Goal: Information Seeking & Learning: Find specific fact

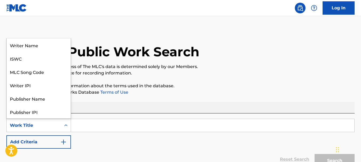
click at [68, 126] on icon "Search Form" at bounding box center [65, 125] width 5 height 5
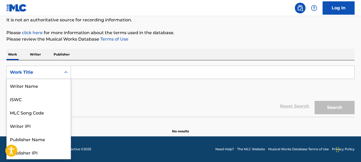
scroll to position [27, 0]
click at [51, 75] on div "Work Title" at bounding box center [34, 72] width 48 height 6
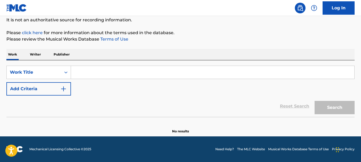
click at [79, 72] on input "Search Form" at bounding box center [213, 72] width 284 height 13
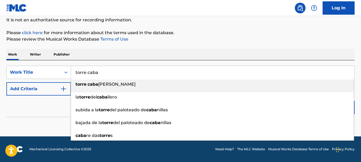
click at [95, 84] on strong "caba" at bounding box center [93, 84] width 11 height 5
type input "torre caballo alfil"
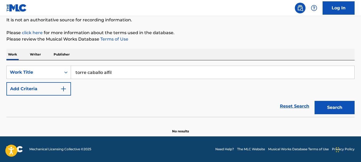
click at [334, 104] on button "Search" at bounding box center [335, 107] width 40 height 13
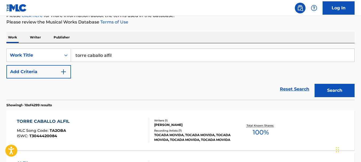
scroll to position [80, 0]
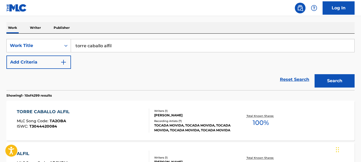
click at [37, 128] on span "T3044420084" at bounding box center [43, 126] width 28 height 5
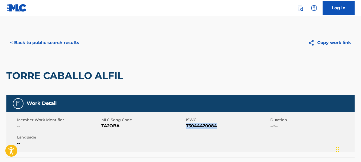
drag, startPoint x: 220, startPoint y: 125, endPoint x: 187, endPoint y: 128, distance: 33.5
click at [187, 128] on span "T3044420084" at bounding box center [227, 126] width 83 height 6
copy span "T3044420084"
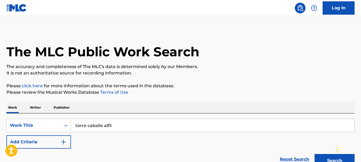
scroll to position [80, 0]
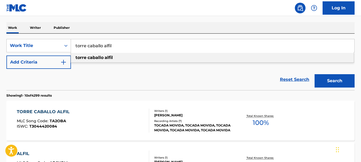
drag, startPoint x: 115, startPoint y: 46, endPoint x: 76, endPoint y: 46, distance: 38.7
click at [76, 46] on input "torre caballo alfil" at bounding box center [213, 45] width 284 height 13
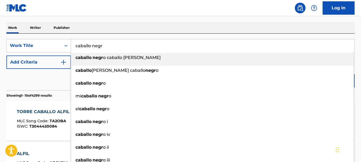
click at [93, 59] on span "Search Form" at bounding box center [92, 57] width 1 height 5
type input "caballo negro caballo blanco"
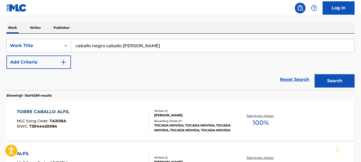
scroll to position [107, 0]
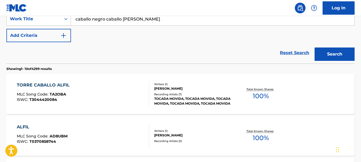
click at [250, 95] on div "Total Known Shares: 100 %" at bounding box center [261, 94] width 58 height 16
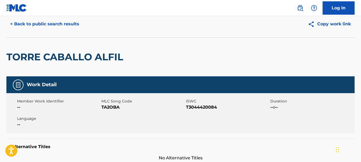
scroll to position [27, 0]
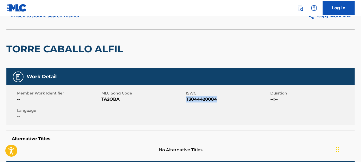
drag, startPoint x: 221, startPoint y: 100, endPoint x: 187, endPoint y: 101, distance: 33.4
click at [187, 101] on span "T3044420084" at bounding box center [227, 99] width 83 height 6
copy span "T3044420084"
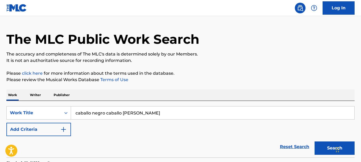
scroll to position [11, 0]
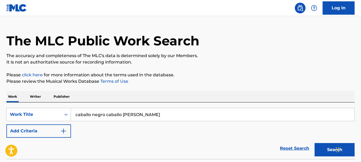
click at [332, 151] on button "Search" at bounding box center [335, 149] width 40 height 13
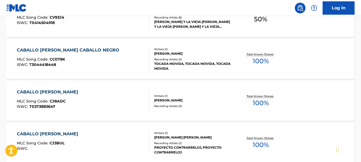
scroll to position [187, 0]
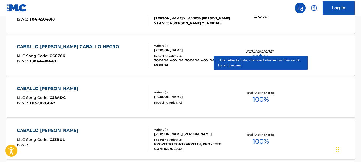
click at [263, 50] on p "Total Known Shares:" at bounding box center [261, 51] width 29 height 4
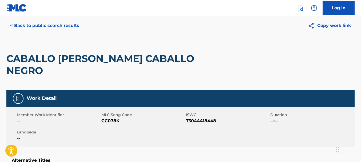
scroll to position [27, 0]
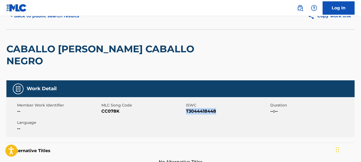
drag, startPoint x: 221, startPoint y: 99, endPoint x: 187, endPoint y: 102, distance: 33.5
click at [187, 108] on span "T3044418448" at bounding box center [227, 111] width 83 height 6
copy span "T3044418448"
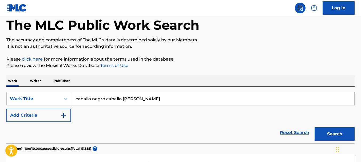
scroll to position [201, 0]
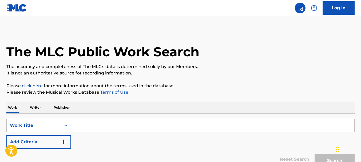
click at [78, 129] on input "Search Form" at bounding box center [213, 125] width 284 height 13
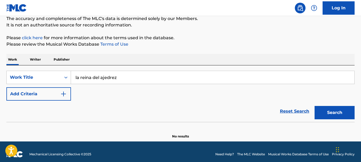
scroll to position [53, 0]
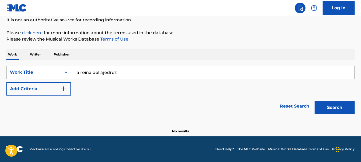
type input "la reina del ajedrez"
click at [327, 107] on button "Search" at bounding box center [335, 107] width 40 height 13
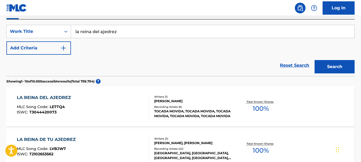
scroll to position [107, 0]
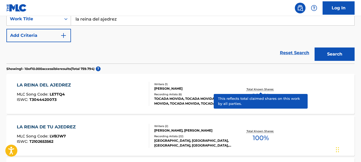
click at [255, 89] on p "Total Known Shares:" at bounding box center [261, 89] width 29 height 4
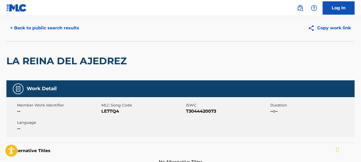
scroll to position [27, 0]
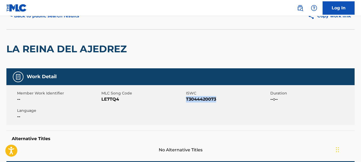
drag, startPoint x: 211, startPoint y: 101, endPoint x: 186, endPoint y: 99, distance: 24.9
click at [186, 99] on span "T3044420073" at bounding box center [227, 99] width 83 height 6
copy span "T3044420073"
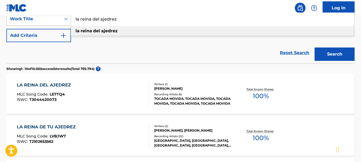
drag, startPoint x: 124, startPoint y: 21, endPoint x: 65, endPoint y: 20, distance: 59.3
click at [65, 20] on div "SearchWithCriteria76ac4319-cff8-4563-93d4-d9ead0e593c0 Work Title la reina del …" at bounding box center [180, 18] width 348 height 13
paste input "El Rey Nunca Se Come La Escocesa"
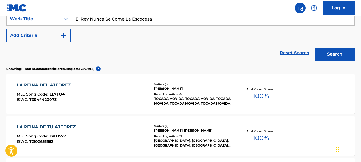
drag, startPoint x: 159, startPoint y: 18, endPoint x: 126, endPoint y: 20, distance: 33.2
click at [126, 20] on input "El Rey Nunca Se Come La Escocesa" at bounding box center [213, 19] width 284 height 13
type input "El Rey Nunca Se Come"
click at [315, 48] on button "Search" at bounding box center [335, 54] width 40 height 13
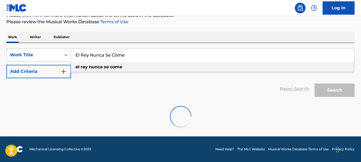
scroll to position [70, 0]
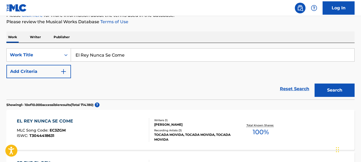
click at [261, 129] on span "100 %" at bounding box center [261, 132] width 16 height 10
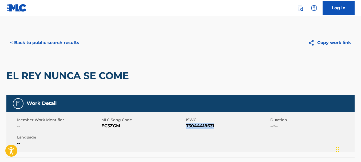
drag, startPoint x: 217, startPoint y: 125, endPoint x: 186, endPoint y: 127, distance: 31.0
click at [186, 127] on span "T3044418631" at bounding box center [227, 126] width 83 height 6
copy span "T3044418631"
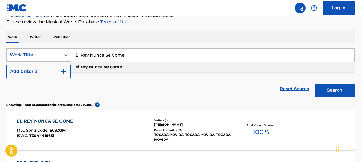
drag, startPoint x: 130, startPoint y: 56, endPoint x: 73, endPoint y: 58, distance: 57.2
click at [73, 58] on input "El Rey Nunca Se Come" at bounding box center [213, 55] width 284 height 13
paste input "T3044418631"
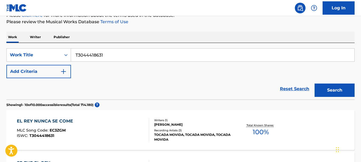
drag, startPoint x: 85, startPoint y: 57, endPoint x: 71, endPoint y: 57, distance: 13.9
click at [71, 57] on input "T3044418631" at bounding box center [213, 55] width 284 height 13
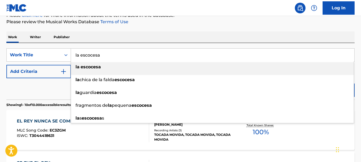
type input "la escocesa"
click at [87, 69] on div "la escocesa" at bounding box center [212, 67] width 283 height 10
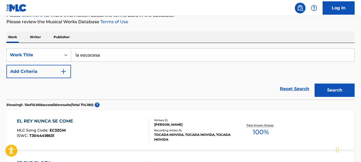
click at [331, 89] on button "Search" at bounding box center [335, 90] width 40 height 13
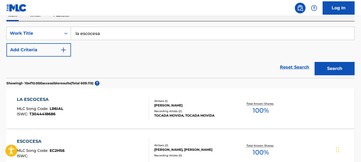
scroll to position [124, 0]
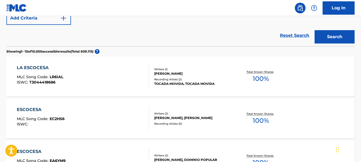
click at [262, 76] on span "100 %" at bounding box center [261, 79] width 16 height 10
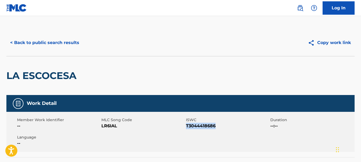
drag, startPoint x: 218, startPoint y: 126, endPoint x: 187, endPoint y: 128, distance: 30.5
click at [187, 128] on span "T3044418686" at bounding box center [227, 126] width 83 height 6
copy span "T3044418686"
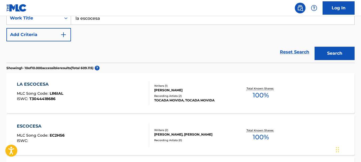
scroll to position [58, 0]
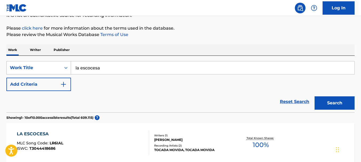
drag, startPoint x: 104, startPoint y: 68, endPoint x: 67, endPoint y: 69, distance: 36.8
click at [67, 69] on div "SearchWithCriteria76ac4319-cff8-4563-93d4-d9ead0e593c0 Work Title la escocesa" at bounding box center [180, 67] width 348 height 13
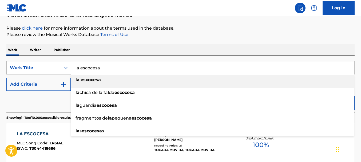
paste input "En la Foto Salgo Yo"
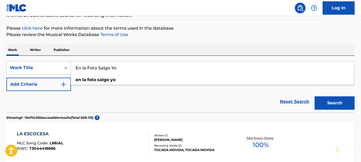
type input "En la Foto Salgo Yo"
click at [328, 102] on button "Search" at bounding box center [335, 102] width 40 height 13
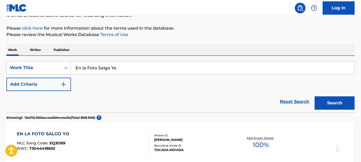
click at [265, 141] on span "100 %" at bounding box center [261, 145] width 16 height 10
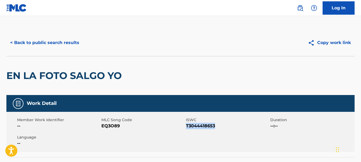
drag, startPoint x: 215, startPoint y: 125, endPoint x: 187, endPoint y: 126, distance: 28.6
click at [187, 126] on span "T3044418653" at bounding box center [227, 126] width 83 height 6
copy span "T3044418653"
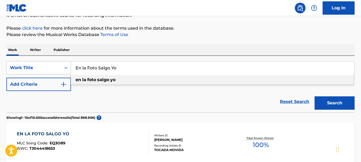
drag, startPoint x: 116, startPoint y: 70, endPoint x: 68, endPoint y: 68, distance: 48.9
click at [68, 68] on div "SearchWithCriteria76ac4319-cff8-4563-93d4-d9ead0e593c0 Work Title En la Foto Sa…" at bounding box center [180, 67] width 348 height 13
paste input "Movida a Movida"
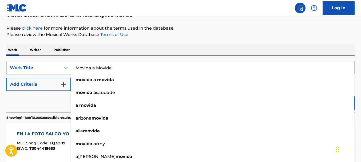
click at [171, 66] on input "Movida a Movida" at bounding box center [213, 67] width 284 height 13
type input "Movida a Movida"
click at [315, 96] on button "Search" at bounding box center [335, 102] width 40 height 13
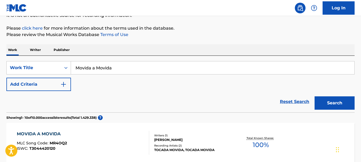
scroll to position [84, 0]
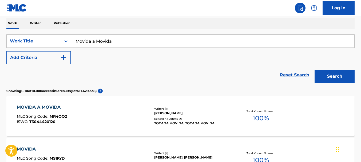
click at [268, 117] on span "100 %" at bounding box center [261, 118] width 16 height 10
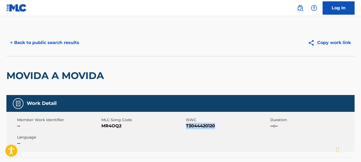
drag, startPoint x: 217, startPoint y: 125, endPoint x: 187, endPoint y: 128, distance: 30.5
click at [187, 128] on span "T3044420120" at bounding box center [227, 126] width 83 height 6
copy span "T3044420120"
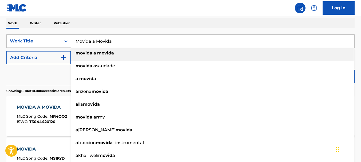
drag, startPoint x: 114, startPoint y: 43, endPoint x: 74, endPoint y: 42, distance: 40.1
click at [74, 41] on input "Movida a Movida" at bounding box center [213, 41] width 284 height 13
paste input "El Pastor"
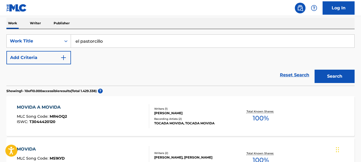
drag, startPoint x: 123, startPoint y: 45, endPoint x: 116, endPoint y: 43, distance: 7.5
click at [116, 43] on input "el pastorcillo" at bounding box center [213, 41] width 284 height 13
click at [327, 78] on button "Search" at bounding box center [335, 76] width 40 height 13
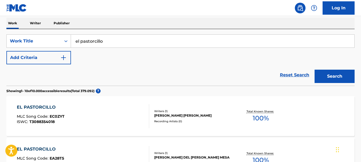
click at [111, 44] on input "el pastorcillo" at bounding box center [213, 41] width 284 height 13
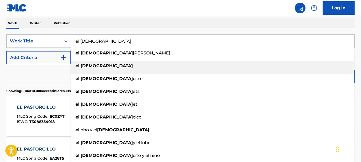
type input "el [DEMOGRAPHIC_DATA]"
click at [94, 65] on strong "[DEMOGRAPHIC_DATA]" at bounding box center [107, 65] width 52 height 5
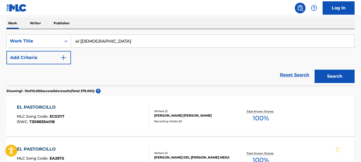
click at [340, 78] on button "Search" at bounding box center [335, 76] width 40 height 13
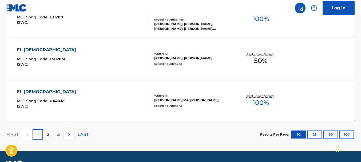
scroll to position [485, 0]
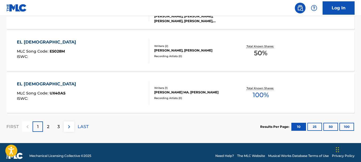
click at [47, 128] on p "2" at bounding box center [48, 127] width 2 height 6
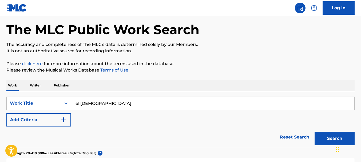
scroll to position [31, 0]
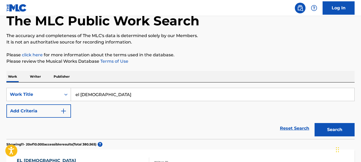
click at [36, 77] on p "Writer" at bounding box center [35, 76] width 14 height 11
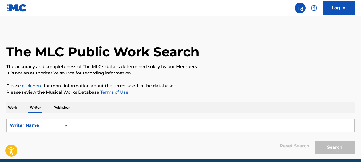
click at [92, 125] on input "Search Form" at bounding box center [213, 125] width 284 height 13
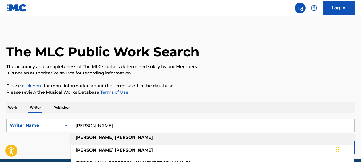
type input "[PERSON_NAME]"
click at [115, 139] on strong "oliva" at bounding box center [134, 137] width 38 height 5
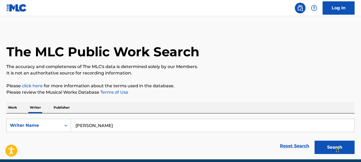
scroll to position [23, 0]
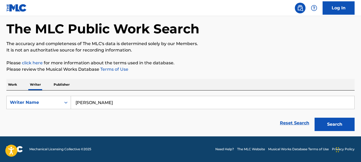
click at [333, 125] on button "Search" at bounding box center [335, 124] width 40 height 13
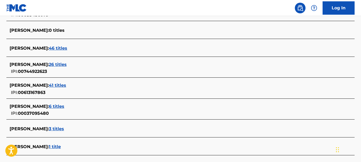
scroll to position [130, 0]
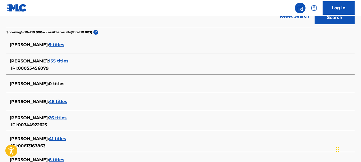
click at [42, 44] on span "ALEJANDRO OLIVA :" at bounding box center [29, 44] width 39 height 5
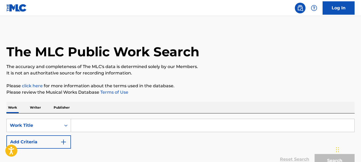
click at [38, 105] on p "Writer" at bounding box center [35, 107] width 14 height 11
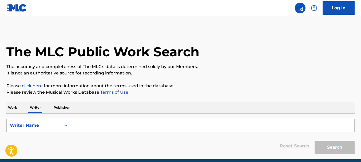
click at [84, 125] on input "Search Form" at bounding box center [213, 125] width 284 height 13
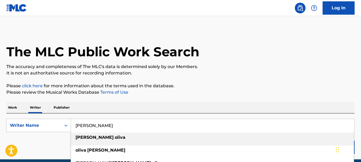
type input "[PERSON_NAME]"
click at [95, 143] on li "[PERSON_NAME]" at bounding box center [212, 139] width 283 height 13
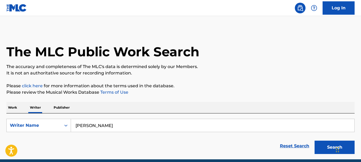
click at [321, 145] on button "Search" at bounding box center [335, 147] width 40 height 13
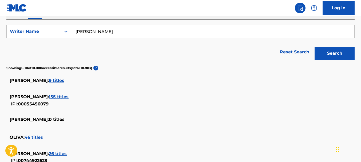
scroll to position [107, 0]
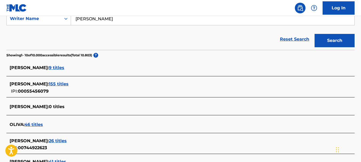
click at [40, 125] on span "46 titles" at bounding box center [34, 124] width 18 height 5
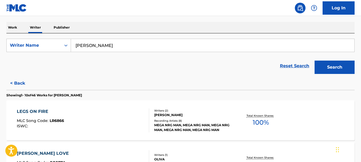
scroll to position [53, 0]
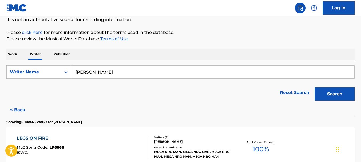
click at [8, 54] on p "Work" at bounding box center [12, 54] width 12 height 11
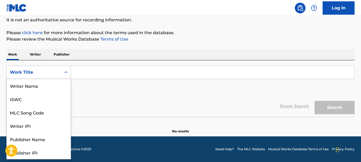
scroll to position [27, 0]
click at [67, 76] on div "Search Form" at bounding box center [66, 73] width 10 height 10
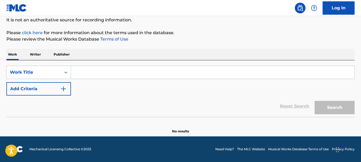
click at [67, 76] on div "Search Form" at bounding box center [66, 73] width 10 height 10
click at [79, 74] on input "Search Form" at bounding box center [213, 72] width 284 height 13
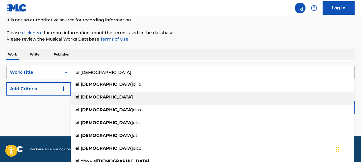
type input "el [DEMOGRAPHIC_DATA]"
click at [90, 95] on strong "[DEMOGRAPHIC_DATA]" at bounding box center [107, 97] width 52 height 5
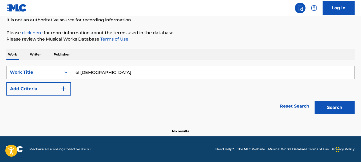
click at [328, 104] on button "Search" at bounding box center [335, 107] width 40 height 13
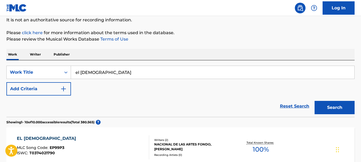
click at [65, 90] on img "Search Form" at bounding box center [63, 89] width 6 height 6
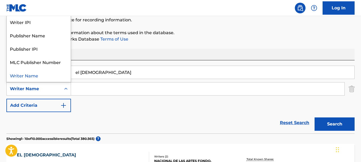
click at [68, 91] on icon "Search Form" at bounding box center [65, 88] width 5 height 5
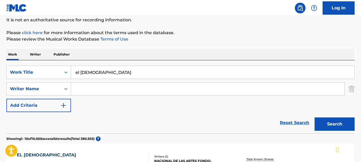
click at [83, 88] on input "Search Form" at bounding box center [208, 88] width 274 height 13
type input "[PERSON_NAME]"
click at [315, 117] on button "Search" at bounding box center [335, 123] width 40 height 13
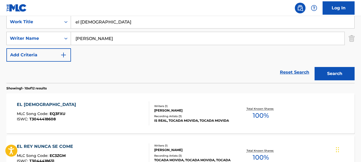
scroll to position [107, 0]
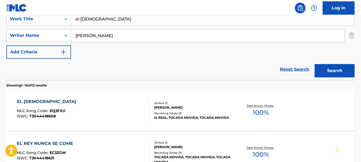
click at [259, 113] on span "100 %" at bounding box center [261, 113] width 16 height 10
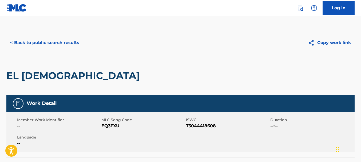
scroll to position [53, 0]
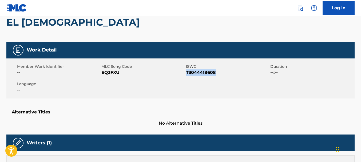
drag, startPoint x: 215, startPoint y: 72, endPoint x: 187, endPoint y: 73, distance: 28.0
click at [187, 73] on span "T3044418608" at bounding box center [227, 72] width 83 height 6
copy span "T3044418608"
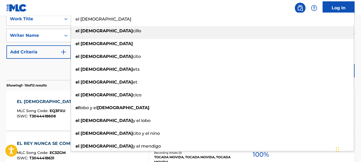
drag, startPoint x: 97, startPoint y: 19, endPoint x: 72, endPoint y: 21, distance: 24.3
click at [72, 21] on input "el [DEMOGRAPHIC_DATA]" at bounding box center [213, 19] width 284 height 13
paste input "Apuro de Tiempo"
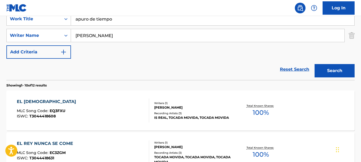
type input "apuro de tiempo"
click at [329, 72] on button "Search" at bounding box center [335, 70] width 40 height 13
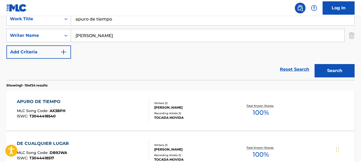
click at [268, 111] on span "100 %" at bounding box center [261, 113] width 16 height 10
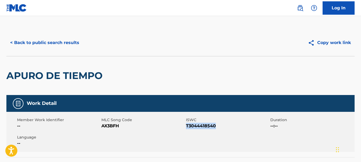
drag, startPoint x: 223, startPoint y: 125, endPoint x: 186, endPoint y: 128, distance: 37.2
click at [186, 128] on span "T3044418540" at bounding box center [227, 126] width 83 height 6
copy span "T3044418540"
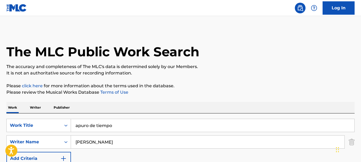
scroll to position [107, 0]
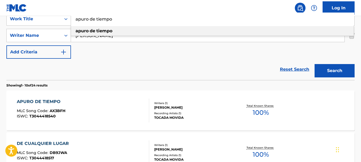
drag, startPoint x: 122, startPoint y: 22, endPoint x: 74, endPoint y: 21, distance: 47.8
click at [74, 21] on input "apuro de tiempo" at bounding box center [213, 19] width 284 height 13
paste input "Que Digo Peón al pas"
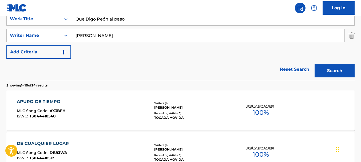
type input "Que Digo Peón al paso"
click at [340, 68] on button "Search" at bounding box center [335, 70] width 40 height 13
click at [263, 109] on span "100 %" at bounding box center [261, 113] width 16 height 10
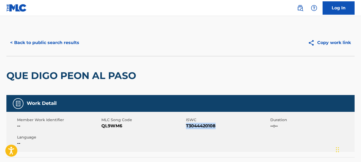
drag, startPoint x: 219, startPoint y: 127, endPoint x: 187, endPoint y: 128, distance: 32.6
click at [187, 128] on span "T3044420108" at bounding box center [227, 126] width 83 height 6
copy span "T3044420108"
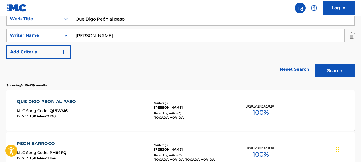
drag, startPoint x: 131, startPoint y: 20, endPoint x: 72, endPoint y: 16, distance: 59.1
click at [72, 16] on input "Que Digo Peón al paso" at bounding box center [213, 19] width 284 height 13
paste input "Al Ritmo de [PERSON_NAME]"
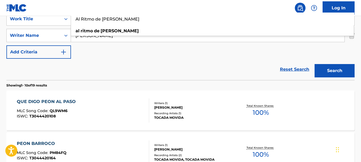
type input "Al Ritmo de [PERSON_NAME]"
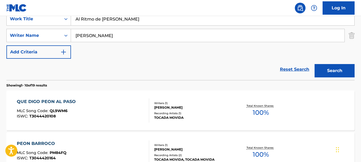
click at [336, 72] on button "Search" at bounding box center [335, 70] width 40 height 13
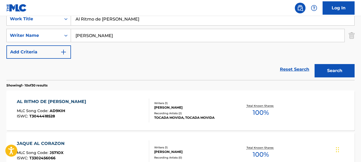
scroll to position [133, 0]
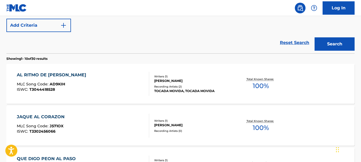
click at [266, 81] on span "100 %" at bounding box center [261, 86] width 16 height 10
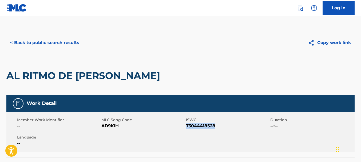
drag, startPoint x: 214, startPoint y: 126, endPoint x: 187, endPoint y: 127, distance: 27.5
click at [187, 127] on span "T3044418528" at bounding box center [227, 126] width 83 height 6
copy span "T3044418528"
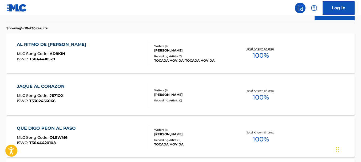
scroll to position [57, 0]
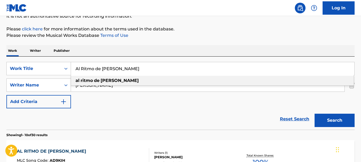
drag, startPoint x: 110, startPoint y: 70, endPoint x: 74, endPoint y: 69, distance: 35.8
click at [74, 69] on input "Al Ritmo de [PERSON_NAME]" at bounding box center [213, 68] width 284 height 13
paste input "Cuando la Vi Me Enamoré"
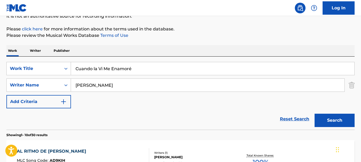
type input "Cuando la Vi Me Enamoré"
click at [326, 116] on button "Search" at bounding box center [335, 120] width 40 height 13
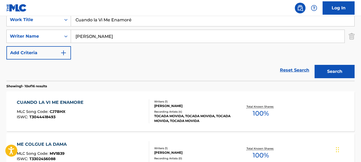
scroll to position [110, 0]
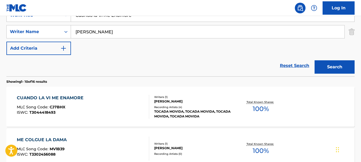
click at [262, 112] on span "100 %" at bounding box center [261, 109] width 16 height 10
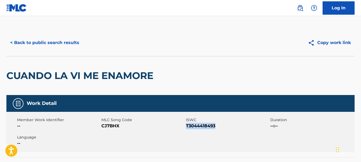
drag, startPoint x: 223, startPoint y: 124, endPoint x: 187, endPoint y: 124, distance: 36.0
click at [187, 126] on span "T3044418493" at bounding box center [227, 126] width 83 height 6
copy span "T3044418493"
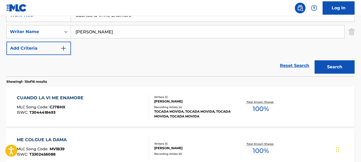
scroll to position [84, 0]
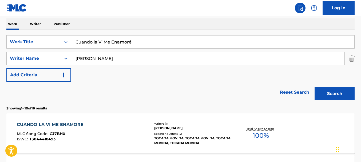
drag, startPoint x: 142, startPoint y: 37, endPoint x: 73, endPoint y: 43, distance: 69.4
click at [73, 43] on input "Cuando la Vi Me Enamoré" at bounding box center [213, 42] width 284 height 13
paste input "Peón Barroco"
type input "Peón Barroco"
click at [342, 97] on button "Search" at bounding box center [335, 93] width 40 height 13
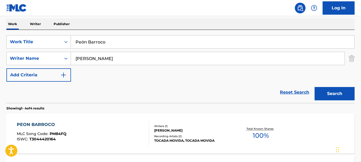
click at [258, 137] on span "100 %" at bounding box center [261, 136] width 16 height 10
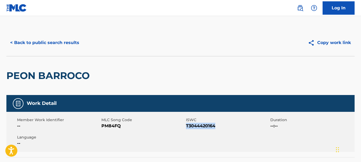
drag, startPoint x: 219, startPoint y: 127, endPoint x: 187, endPoint y: 127, distance: 32.6
click at [187, 127] on span "T3044420164" at bounding box center [227, 126] width 83 height 6
copy span "T3044420164"
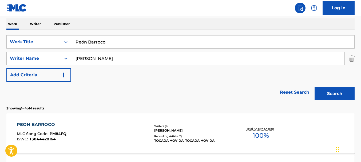
drag, startPoint x: 112, startPoint y: 43, endPoint x: 73, endPoint y: 40, distance: 38.5
click at [73, 40] on input "Peón Barroco" at bounding box center [213, 42] width 284 height 13
paste input "valiente y audaz"
type input "Peón valiente y audaz"
click at [342, 91] on button "Search" at bounding box center [335, 93] width 40 height 13
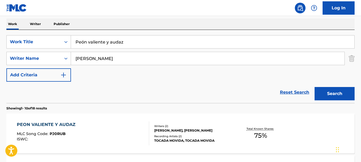
click at [265, 133] on span "75 %" at bounding box center [260, 136] width 13 height 10
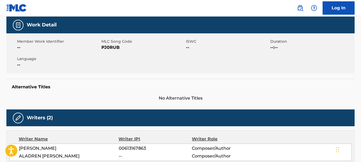
scroll to position [53, 0]
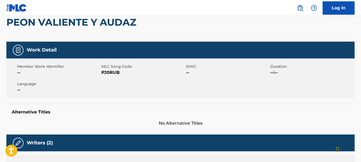
scroll to position [84, 0]
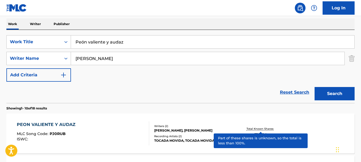
click at [262, 129] on p "Total Known Shares:" at bounding box center [261, 129] width 29 height 4
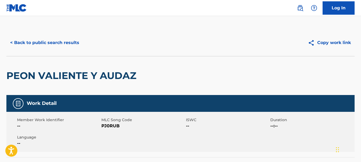
scroll to position [84, 0]
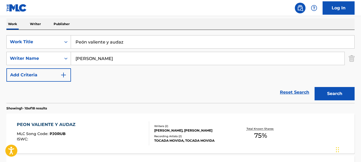
click at [102, 43] on input "Peón valiente y audaz" at bounding box center [213, 42] width 284 height 13
drag, startPoint x: 131, startPoint y: 42, endPoint x: 70, endPoint y: 43, distance: 60.9
click at [70, 42] on div "SearchWithCriteria7b98843b-1a38-4b3f-8e78-7ffb9e54c609 Work Title Peón valiente…" at bounding box center [180, 41] width 348 height 13
paste input "[PERSON_NAME] está conmigo"
type input "[PERSON_NAME] está conmigo"
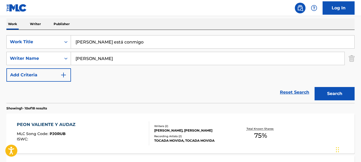
click at [335, 100] on button "Search" at bounding box center [335, 93] width 40 height 13
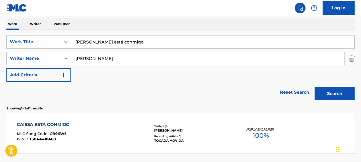
click at [265, 132] on span "100 %" at bounding box center [261, 136] width 16 height 10
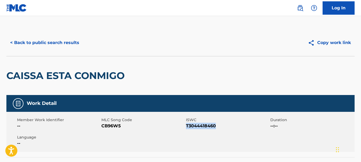
drag, startPoint x: 225, startPoint y: 126, endPoint x: 186, endPoint y: 127, distance: 38.7
click at [186, 127] on span "T3044418460" at bounding box center [227, 126] width 83 height 6
copy span "T3044418460"
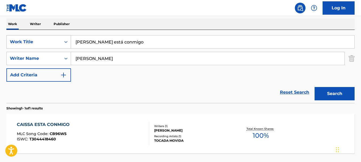
drag, startPoint x: 123, startPoint y: 45, endPoint x: 67, endPoint y: 42, distance: 55.9
click at [67, 42] on div "SearchWithCriteria7b98843b-1a38-4b3f-8e78-7ffb9e54c609 Work Title [PERSON_NAME]…" at bounding box center [180, 41] width 348 height 13
paste input "De cualquier lugar"
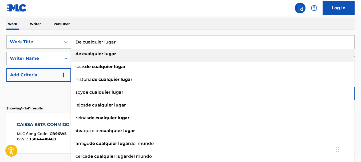
click at [84, 54] on strong "cualquier" at bounding box center [92, 53] width 21 height 5
type input "de cualquier lugar"
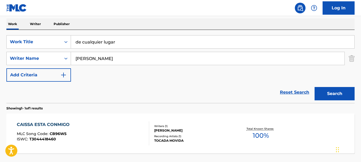
click at [328, 91] on button "Search" at bounding box center [335, 93] width 40 height 13
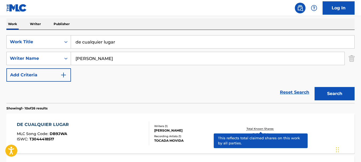
click at [265, 129] on p "Total Known Shares:" at bounding box center [261, 129] width 29 height 4
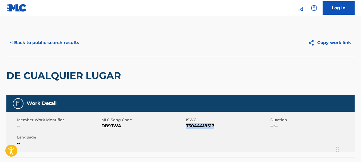
drag, startPoint x: 218, startPoint y: 124, endPoint x: 186, endPoint y: 127, distance: 31.3
click at [186, 127] on span "T3044418517" at bounding box center [227, 126] width 83 height 6
copy span "T3044418517"
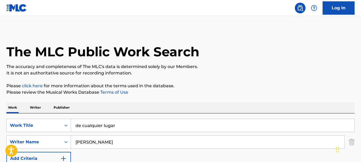
scroll to position [84, 0]
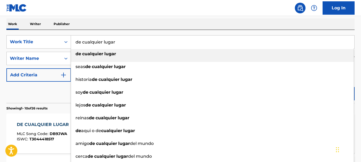
drag, startPoint x: 106, startPoint y: 42, endPoint x: 72, endPoint y: 42, distance: 34.2
click at [72, 42] on input "de cualquier lugar" at bounding box center [213, 42] width 284 height 13
paste input "Una dama en el tablero"
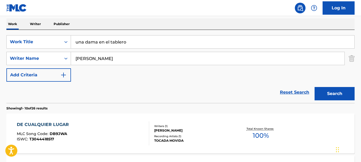
type input "una dama en el tablero"
click at [332, 95] on button "Search" at bounding box center [335, 93] width 40 height 13
click at [262, 132] on span "100 %" at bounding box center [261, 136] width 16 height 10
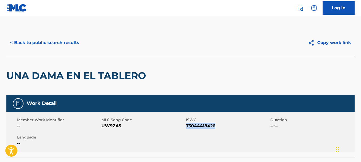
drag, startPoint x: 218, startPoint y: 124, endPoint x: 187, endPoint y: 127, distance: 31.1
click at [187, 127] on span "T3044418426" at bounding box center [227, 126] width 83 height 6
copy span "T3044418426"
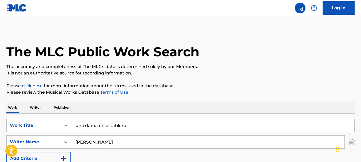
scroll to position [84, 0]
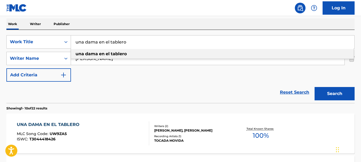
drag, startPoint x: 131, startPoint y: 42, endPoint x: 72, endPoint y: 39, distance: 58.3
click at [72, 39] on input "una dama en el tablero" at bounding box center [213, 42] width 284 height 13
paste input "Ocho x och"
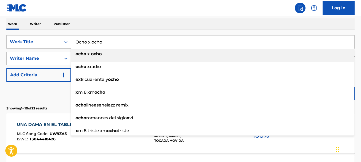
click at [142, 55] on div "ocho x ocho" at bounding box center [212, 54] width 283 height 10
type input "ocho x ocho"
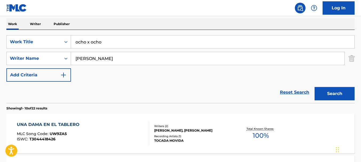
click at [345, 94] on button "Search" at bounding box center [335, 93] width 40 height 13
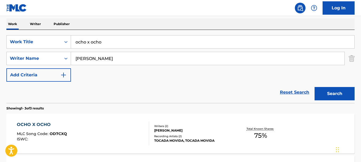
click at [261, 131] on span "75 %" at bounding box center [260, 136] width 13 height 10
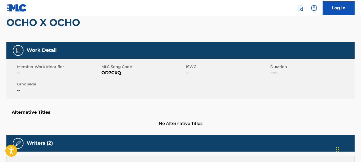
scroll to position [53, 0]
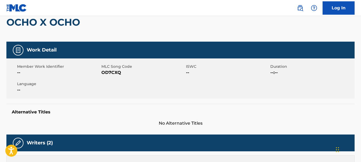
click at [115, 70] on span "OD7CXQ" at bounding box center [142, 72] width 83 height 6
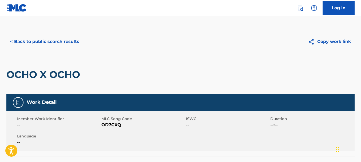
scroll to position [0, 0]
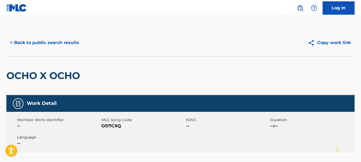
scroll to position [84, 0]
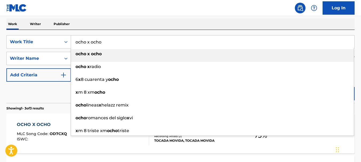
drag, startPoint x: 105, startPoint y: 41, endPoint x: 73, endPoint y: 41, distance: 32.8
click at [73, 41] on input "ocho x ocho" at bounding box center [213, 42] width 284 height 13
paste input "Torre tú gritarás"
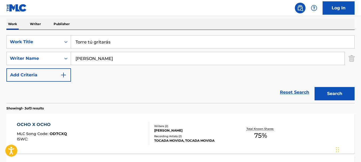
type input "Torre tú gritarás"
click at [315, 87] on button "Search" at bounding box center [335, 93] width 40 height 13
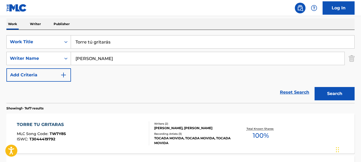
click at [267, 135] on span "100 %" at bounding box center [261, 136] width 16 height 10
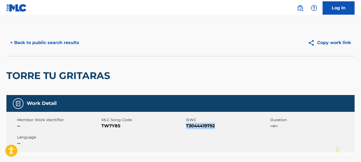
drag, startPoint x: 220, startPoint y: 126, endPoint x: 186, endPoint y: 128, distance: 33.7
click at [186, 128] on span "T3044419792" at bounding box center [227, 126] width 83 height 6
copy span "T3044419792"
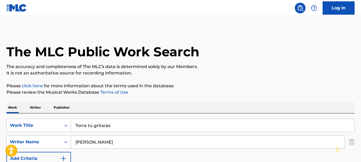
scroll to position [84, 0]
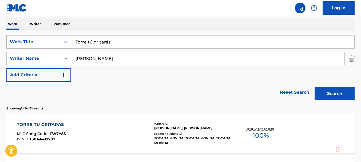
drag, startPoint x: 117, startPoint y: 43, endPoint x: 66, endPoint y: 44, distance: 50.5
click at [66, 44] on div "SearchWithCriteria7b98843b-1a38-4b3f-8e78-7ffb9e54c609 Work Title Torre tú grit…" at bounding box center [180, 41] width 348 height 13
paste input "Un viejito muy importante"
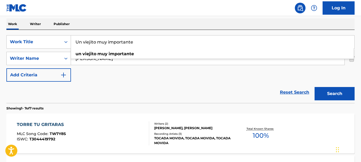
type input "Un viejito muy importante"
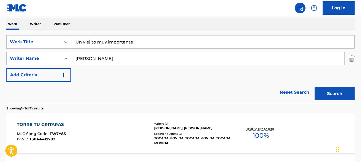
click at [327, 94] on button "Search" at bounding box center [335, 93] width 40 height 13
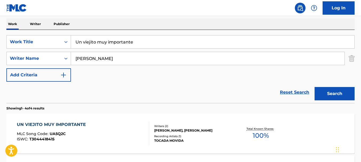
click at [264, 133] on span "100 %" at bounding box center [261, 136] width 16 height 10
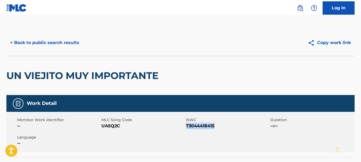
drag, startPoint x: 221, startPoint y: 126, endPoint x: 186, endPoint y: 126, distance: 34.4
click at [186, 126] on span "T3044418415" at bounding box center [227, 126] width 83 height 6
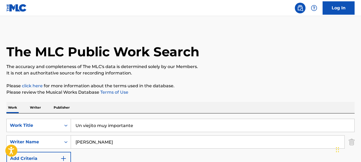
scroll to position [84, 0]
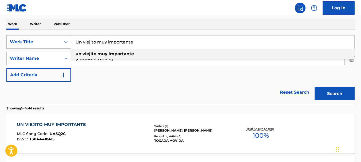
drag, startPoint x: 128, startPoint y: 44, endPoint x: 59, endPoint y: 43, distance: 69.4
click at [59, 43] on div "SearchWithCriteria7b98843b-1a38-4b3f-8e78-7ffb9e54c609 Work Title Un viejito mu…" at bounding box center [180, 41] width 348 height 13
paste input "Siempre por la diagonal"
click at [101, 53] on strong "por" at bounding box center [98, 53] width 7 height 5
type input "siempre por la diagonal"
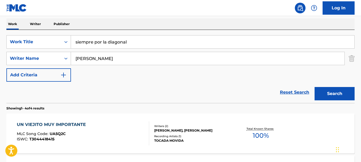
click at [329, 92] on button "Search" at bounding box center [335, 93] width 40 height 13
click at [260, 131] on span "100 %" at bounding box center [261, 136] width 16 height 10
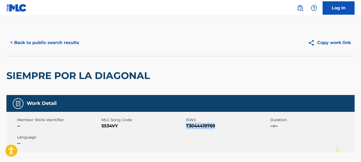
drag, startPoint x: 221, startPoint y: 125, endPoint x: 186, endPoint y: 127, distance: 35.1
click at [186, 127] on span "T3044419769" at bounding box center [227, 126] width 83 height 6
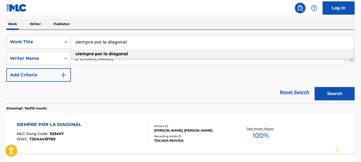
drag, startPoint x: 136, startPoint y: 43, endPoint x: 76, endPoint y: 43, distance: 59.5
click at [76, 43] on input "siempre por la diagonal" at bounding box center [213, 42] width 284 height 13
paste input "A saltar a trotar"
click at [112, 55] on div "a saltar a trotar" at bounding box center [212, 54] width 283 height 10
type input "a saltar a trotar"
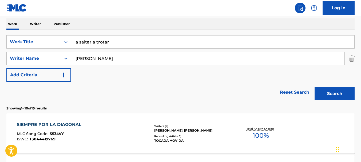
click at [328, 99] on button "Search" at bounding box center [335, 93] width 40 height 13
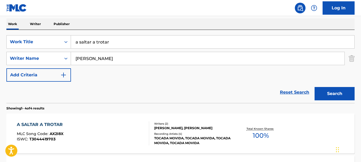
click at [262, 136] on span "100 %" at bounding box center [261, 136] width 16 height 10
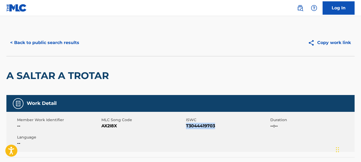
drag, startPoint x: 223, startPoint y: 126, endPoint x: 186, endPoint y: 127, distance: 37.1
click at [186, 127] on span "T3044419703" at bounding box center [227, 126] width 83 height 6
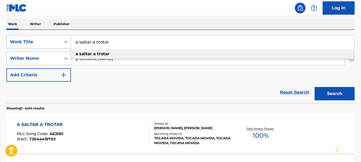
drag, startPoint x: 91, startPoint y: 43, endPoint x: 70, endPoint y: 41, distance: 21.2
click at [70, 41] on div "SearchWithCriteria7b98843b-1a38-4b3f-8e78-7ffb9e54c609 Work Title a saltar a tr…" at bounding box center [180, 41] width 348 height 13
paste input "Ocho x ocho"
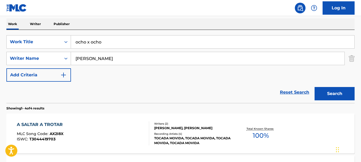
type input "ocho x ocho"
click at [347, 91] on button "Search" at bounding box center [335, 93] width 40 height 13
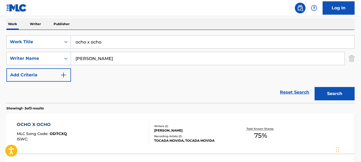
click at [266, 134] on span "75 %" at bounding box center [260, 136] width 13 height 10
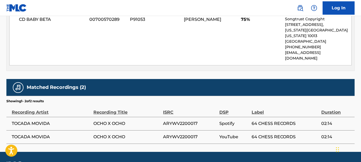
scroll to position [280, 0]
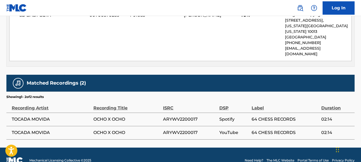
click at [112, 126] on td "OCHO X OCHO" at bounding box center [128, 132] width 70 height 13
click at [113, 129] on span "OCHO X OCHO" at bounding box center [126, 132] width 67 height 6
